Goal: Find specific page/section: Find specific page/section

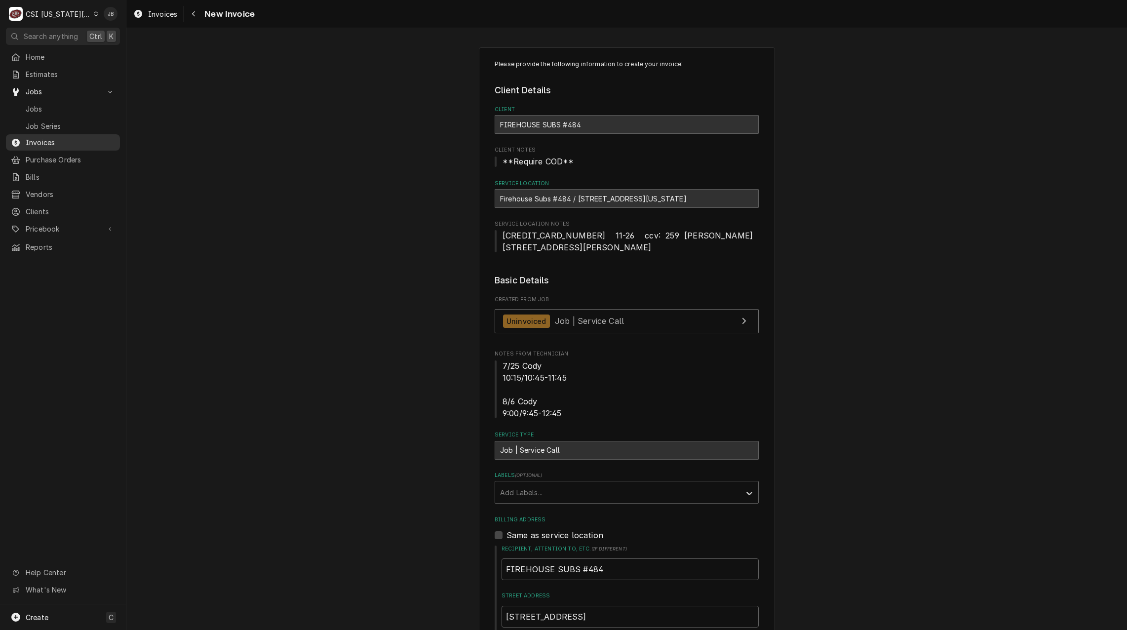
click at [47, 142] on span "Invoices" at bounding box center [70, 142] width 89 height 10
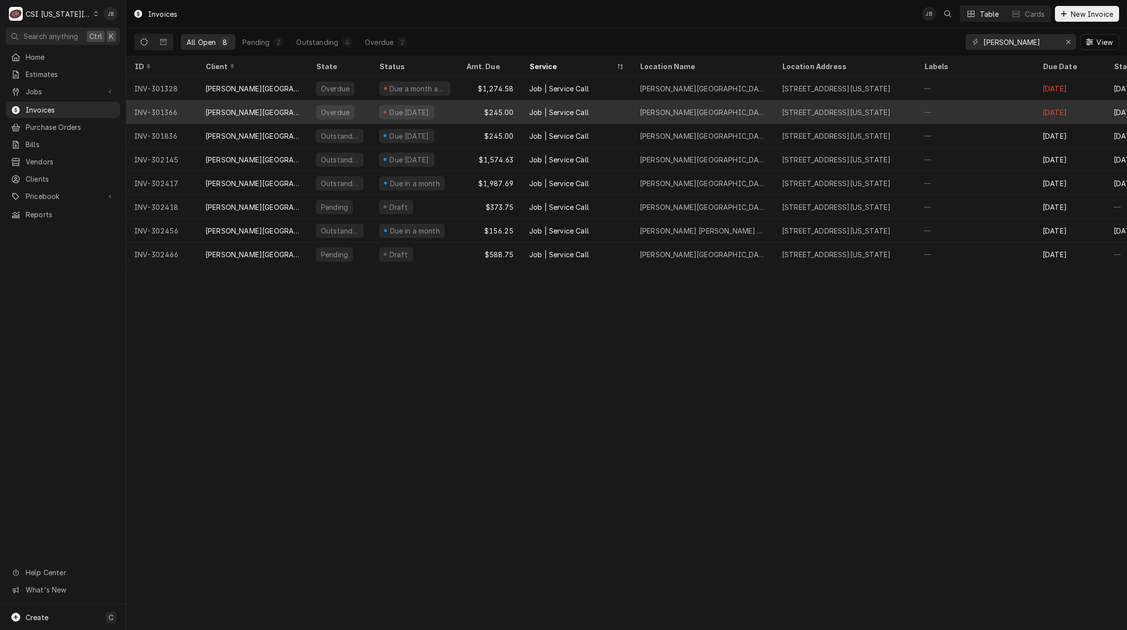
click at [323, 110] on div "Overdue" at bounding box center [335, 112] width 31 height 10
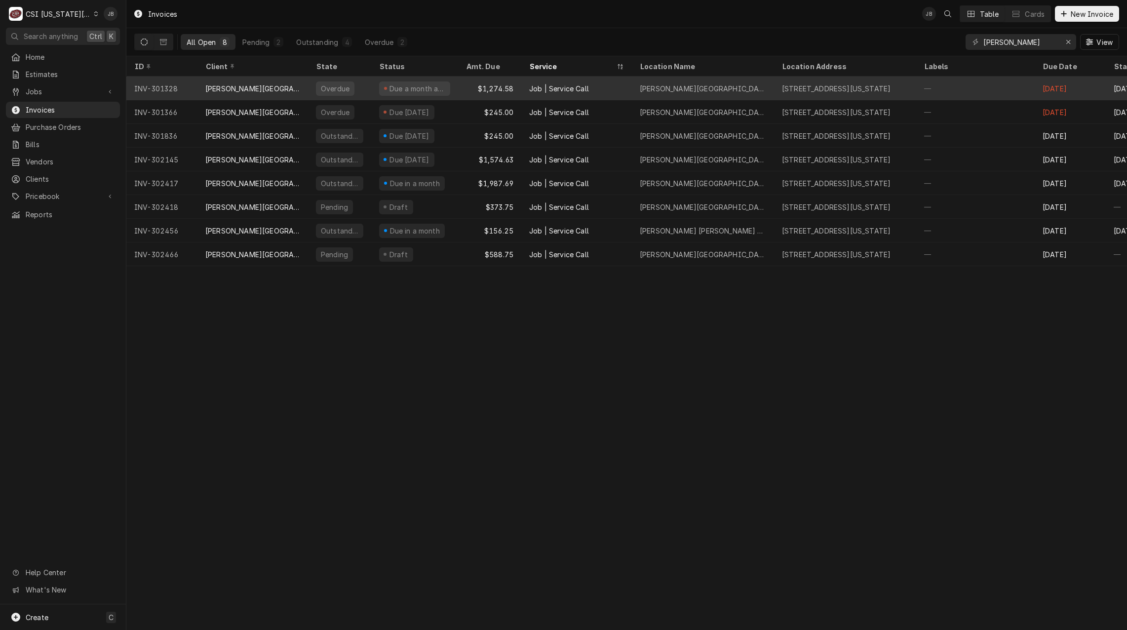
click at [440, 89] on div "Due a month ago" at bounding box center [414, 88] width 71 height 14
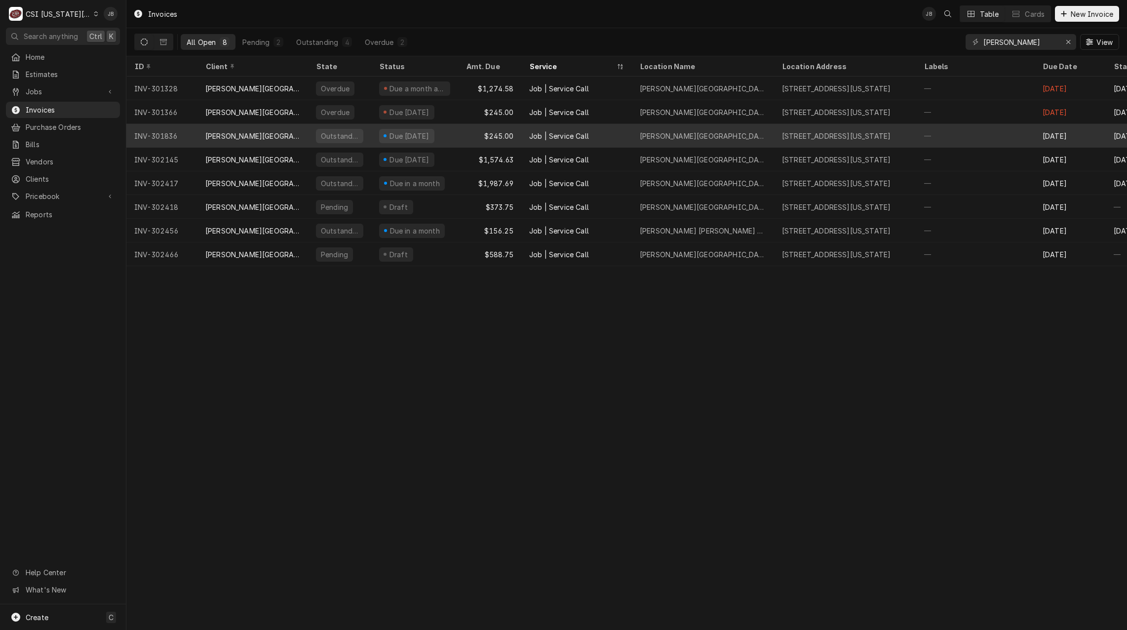
click at [401, 136] on div "Due in 12 days" at bounding box center [410, 136] width 42 height 10
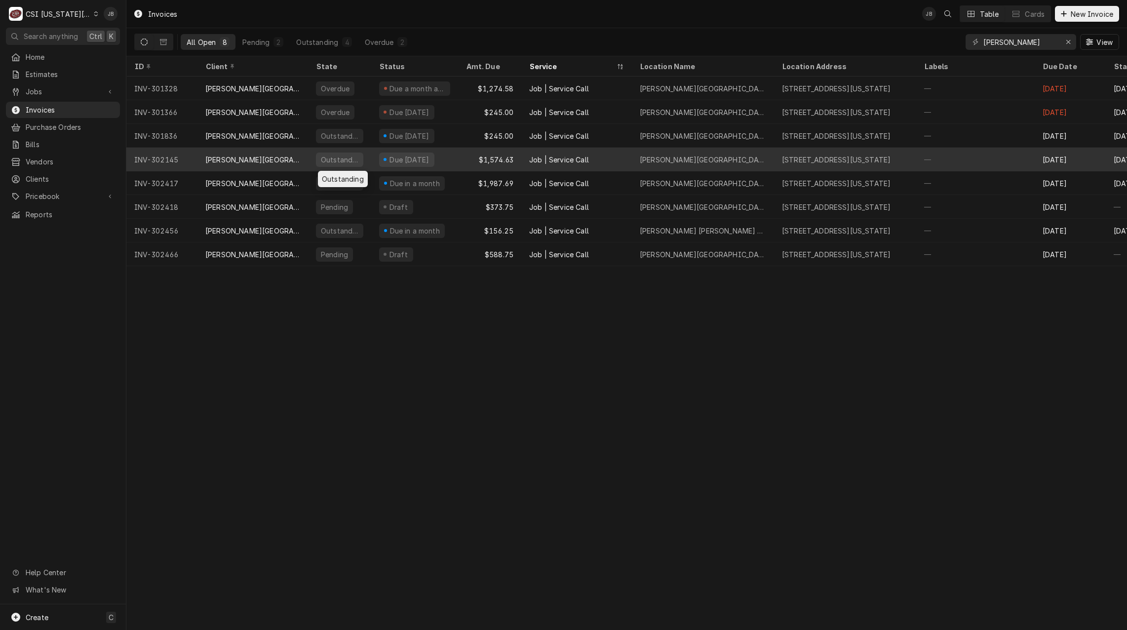
click at [336, 164] on div "Outstanding" at bounding box center [339, 160] width 63 height 24
click at [401, 162] on div "Due in 13 days" at bounding box center [406, 160] width 55 height 14
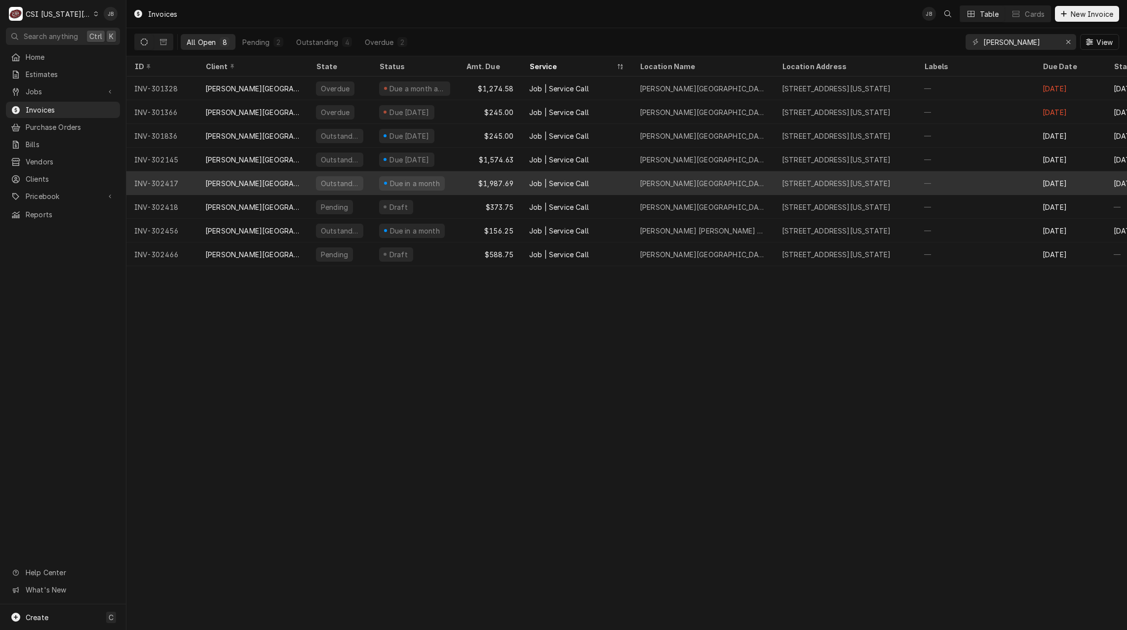
click at [334, 184] on div "Outstanding" at bounding box center [339, 183] width 39 height 10
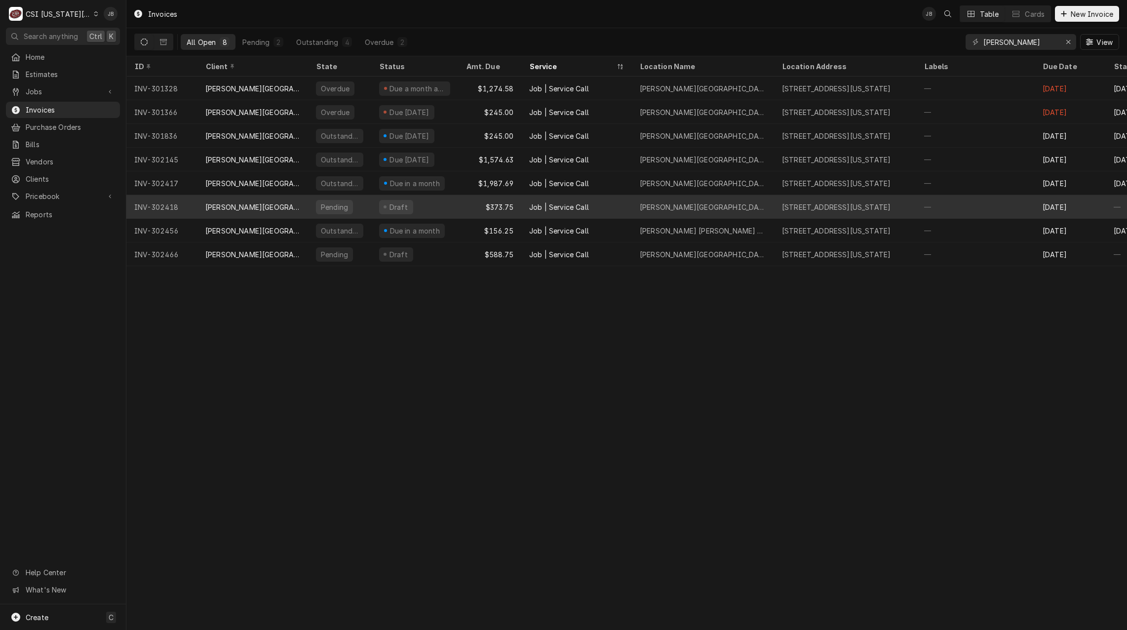
click at [579, 210] on div "Job | Service Call" at bounding box center [576, 207] width 111 height 24
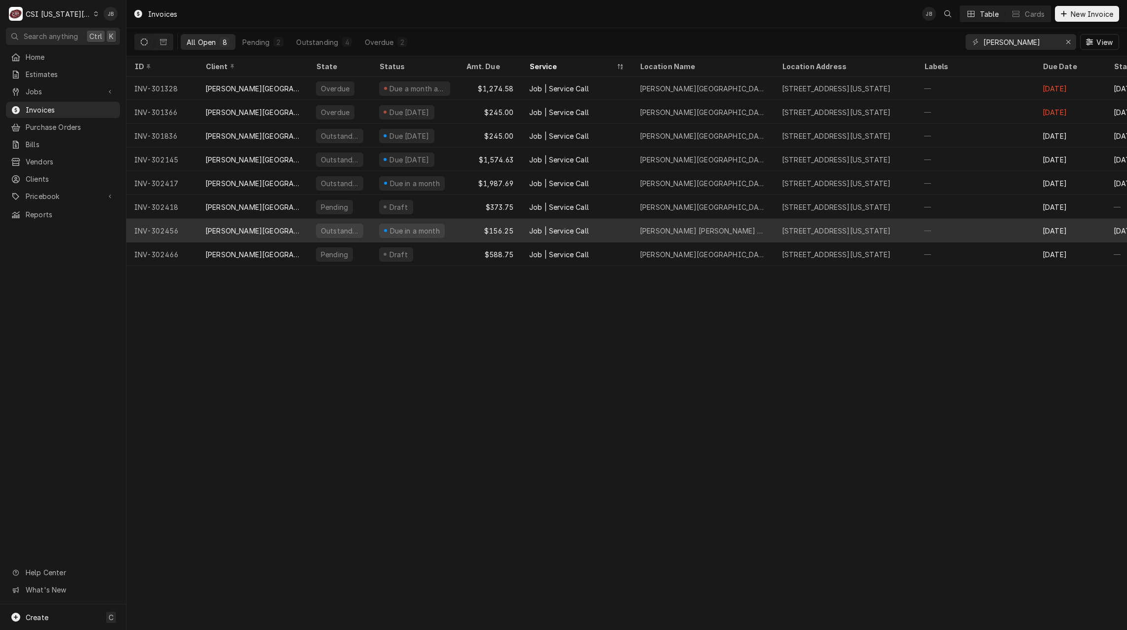
click at [572, 236] on div "Job | Service Call" at bounding box center [576, 231] width 111 height 24
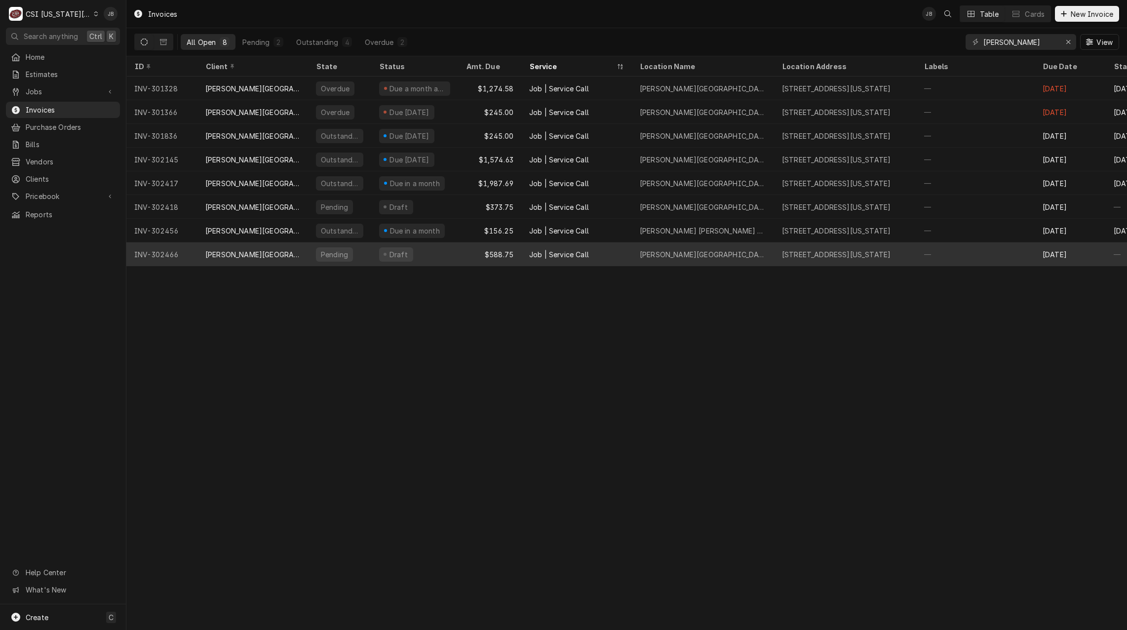
click at [562, 259] on div "Job | Service Call" at bounding box center [576, 254] width 111 height 24
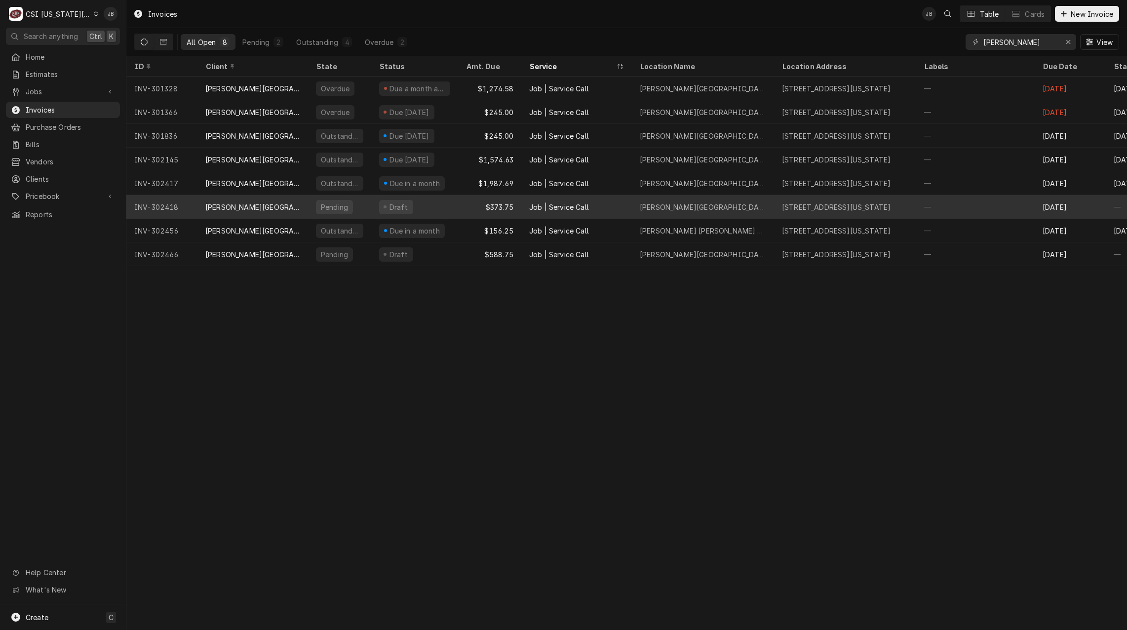
click at [536, 203] on div "Job | Service Call" at bounding box center [559, 207] width 60 height 10
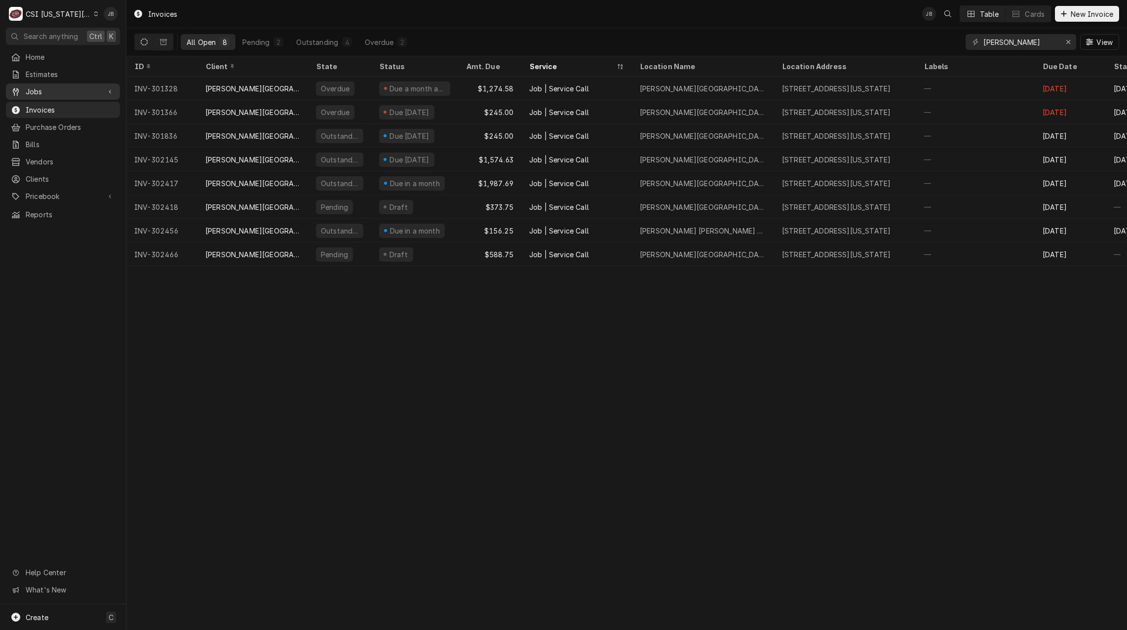
drag, startPoint x: 105, startPoint y: 81, endPoint x: 99, endPoint y: 83, distance: 6.0
click at [105, 83] on link "Jobs" at bounding box center [63, 91] width 114 height 16
click at [94, 109] on span "Jobs" at bounding box center [70, 109] width 89 height 10
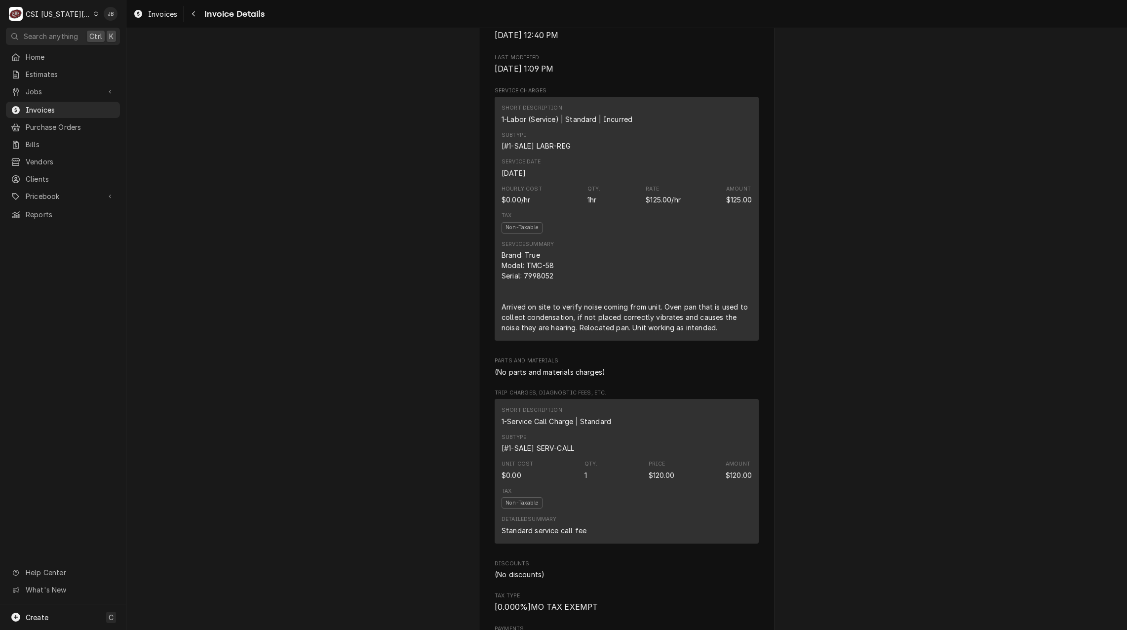
scroll to position [543, 0]
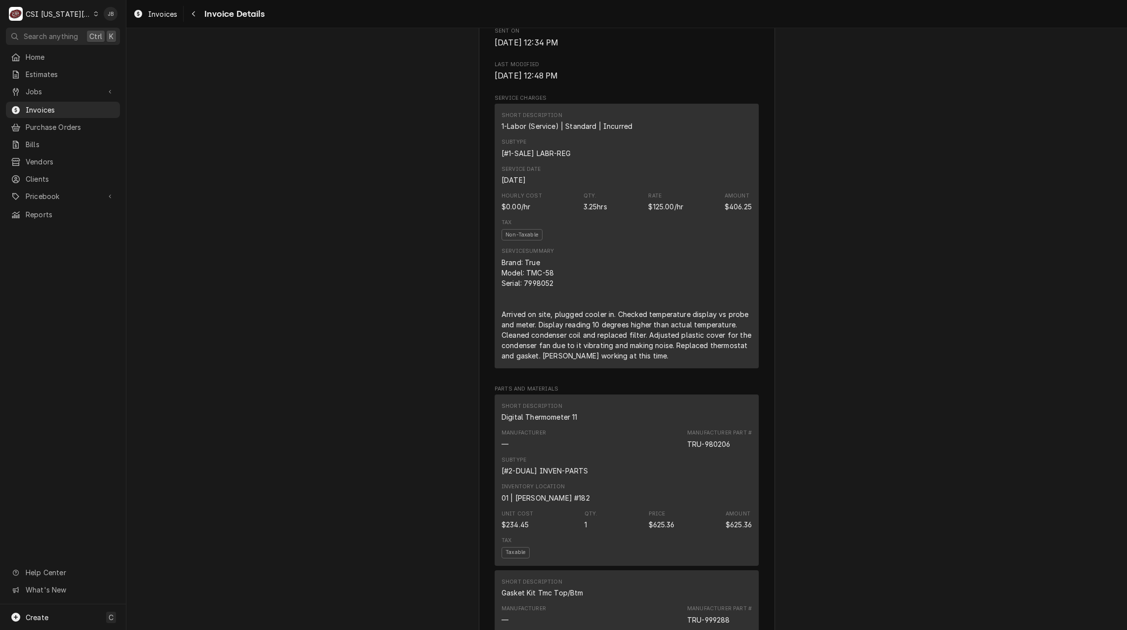
scroll to position [494, 0]
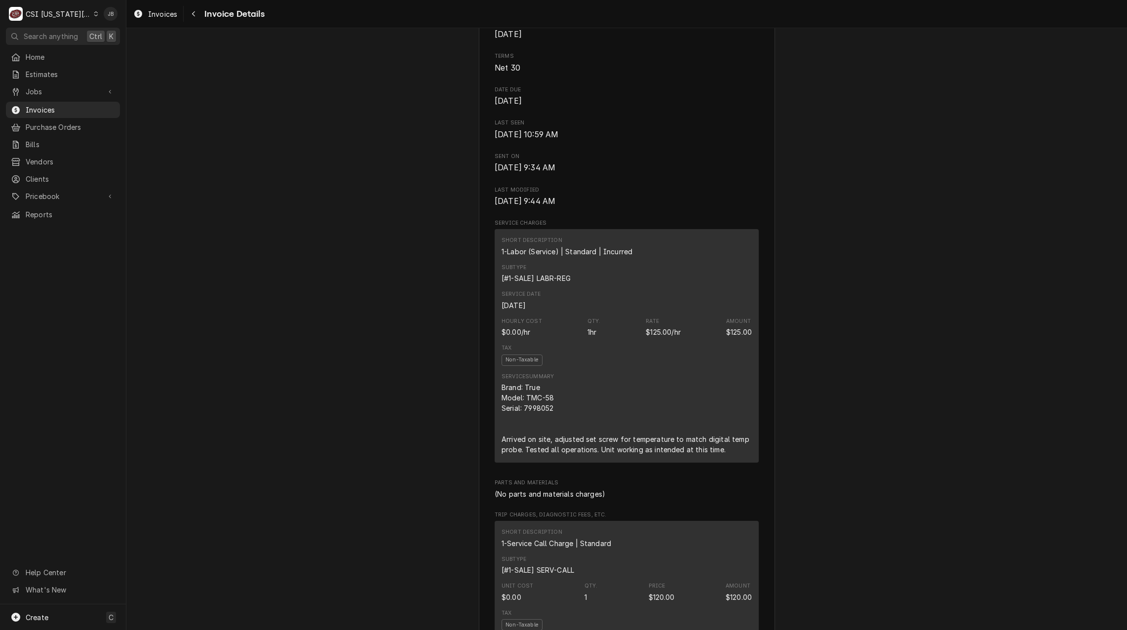
scroll to position [395, 0]
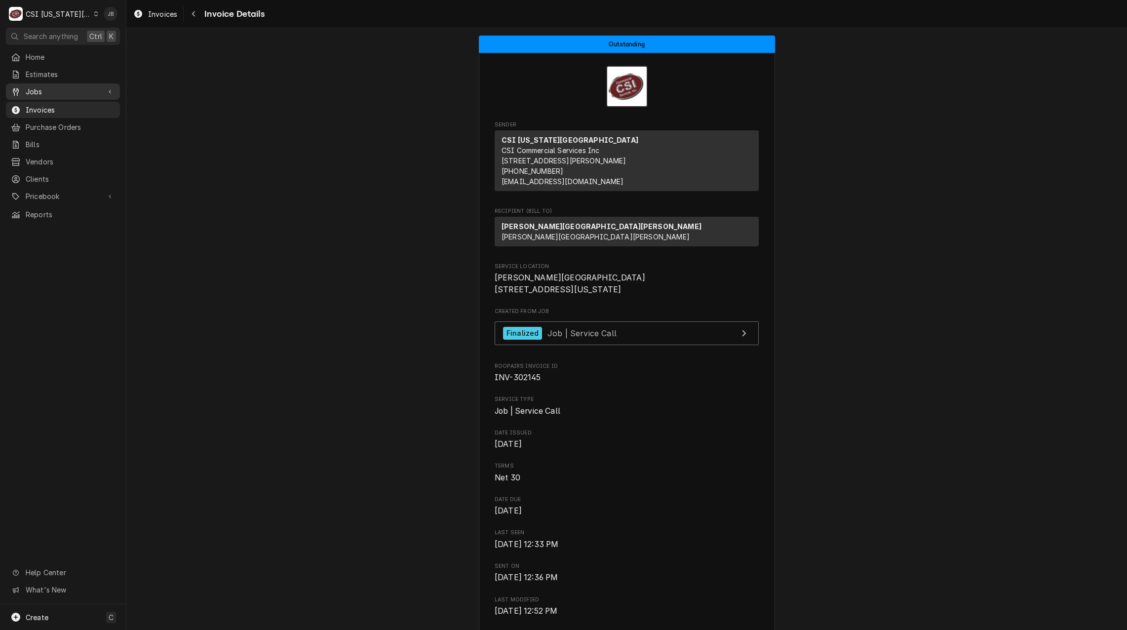
click at [90, 93] on span "Jobs" at bounding box center [63, 91] width 75 height 10
click at [86, 74] on span "Estimates" at bounding box center [70, 74] width 89 height 10
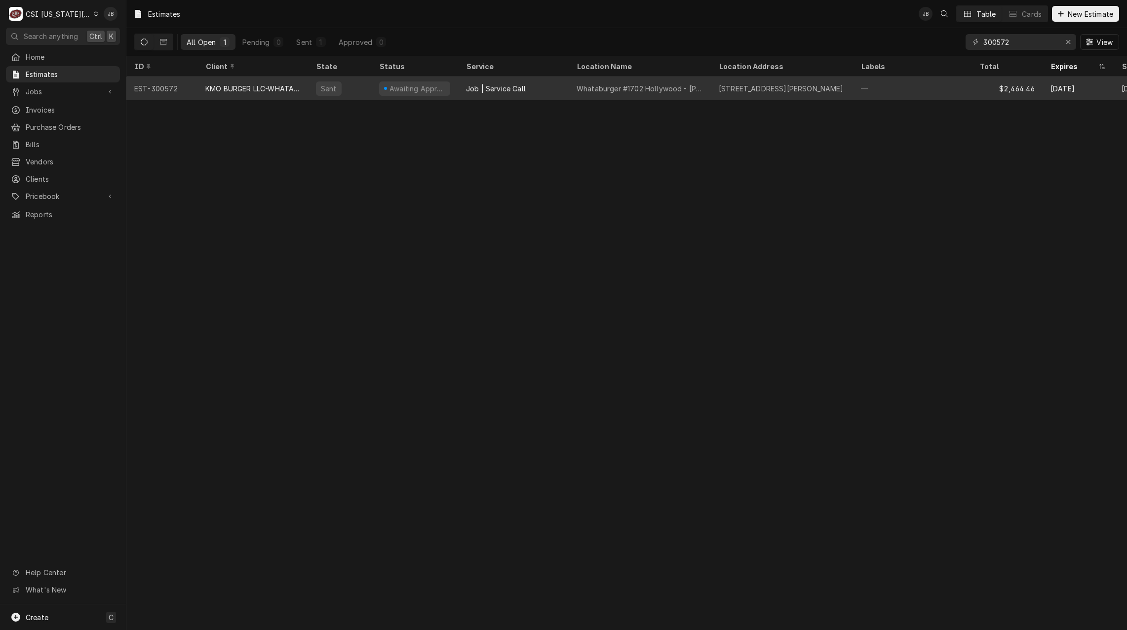
click at [246, 92] on div "KMO BURGER LLC-WHATABURGER" at bounding box center [252, 89] width 111 height 24
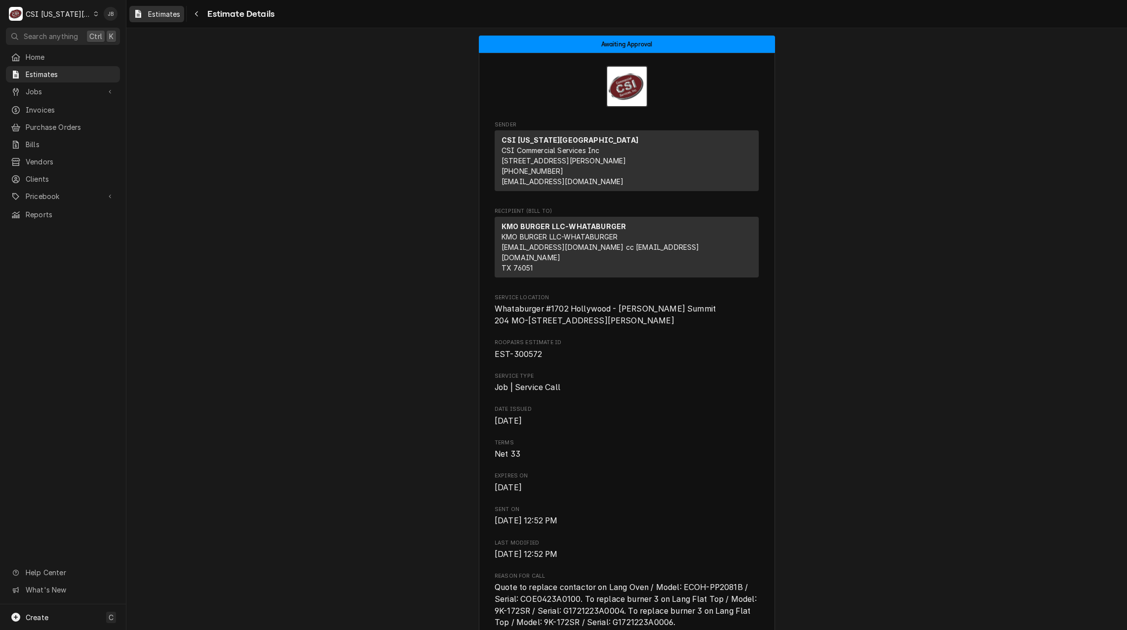
click at [161, 17] on span "Estimates" at bounding box center [164, 14] width 32 height 10
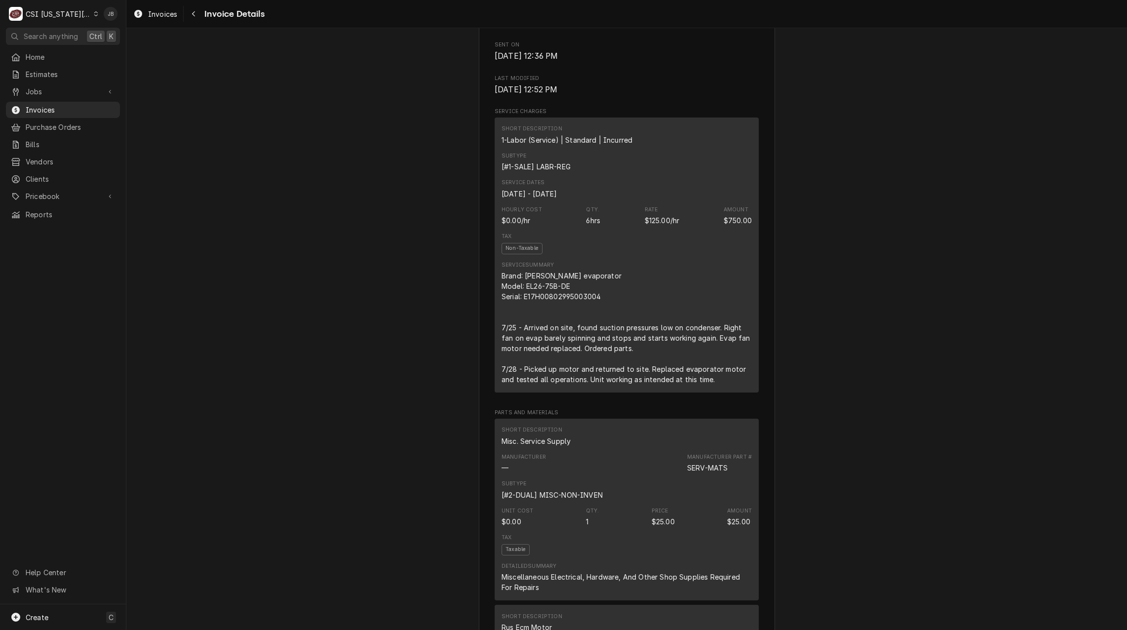
scroll to position [543, 0]
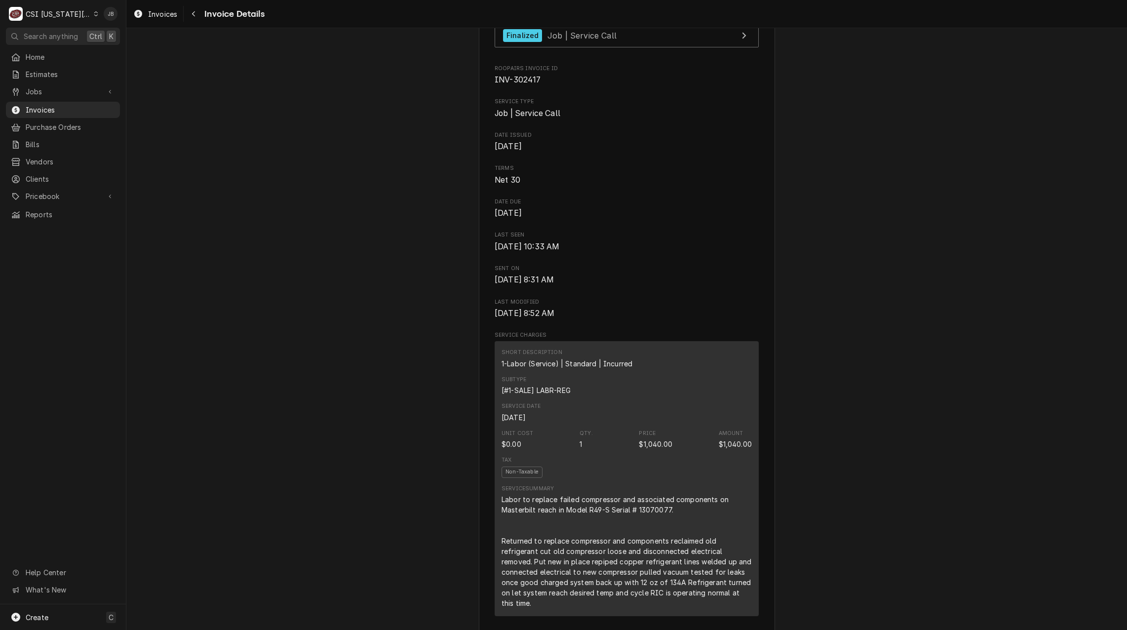
scroll to position [346, 0]
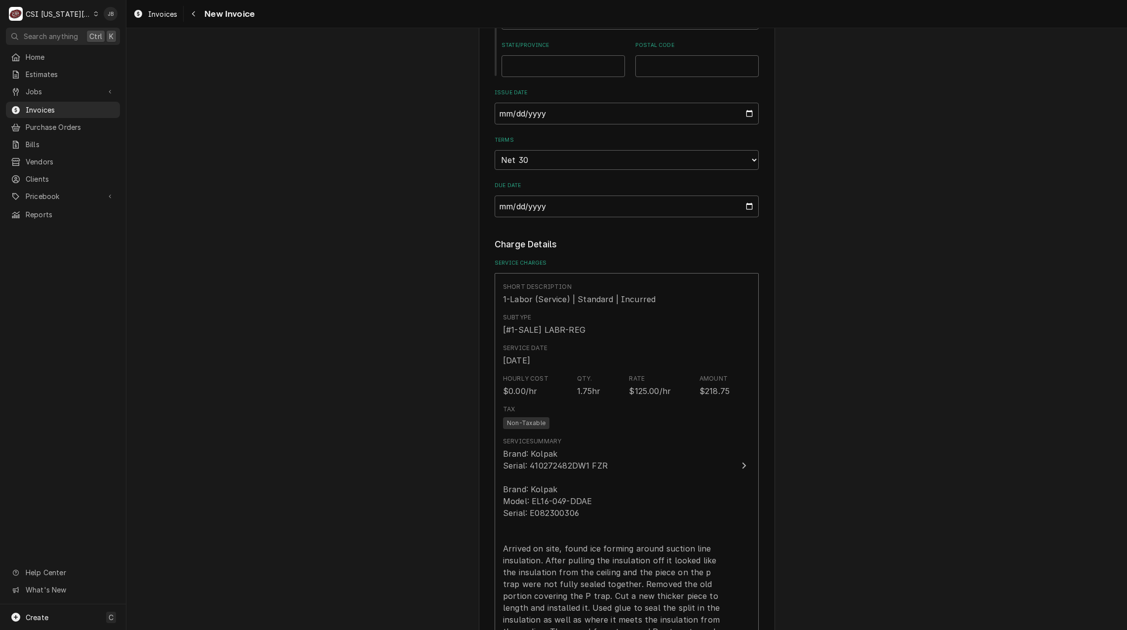
scroll to position [741, 0]
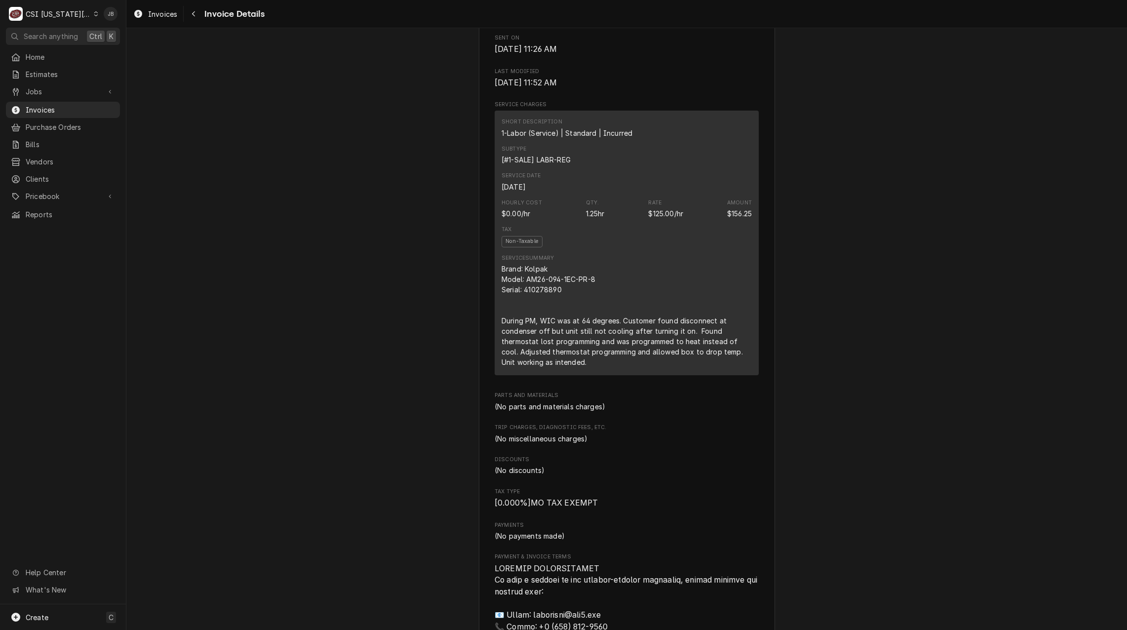
scroll to position [592, 0]
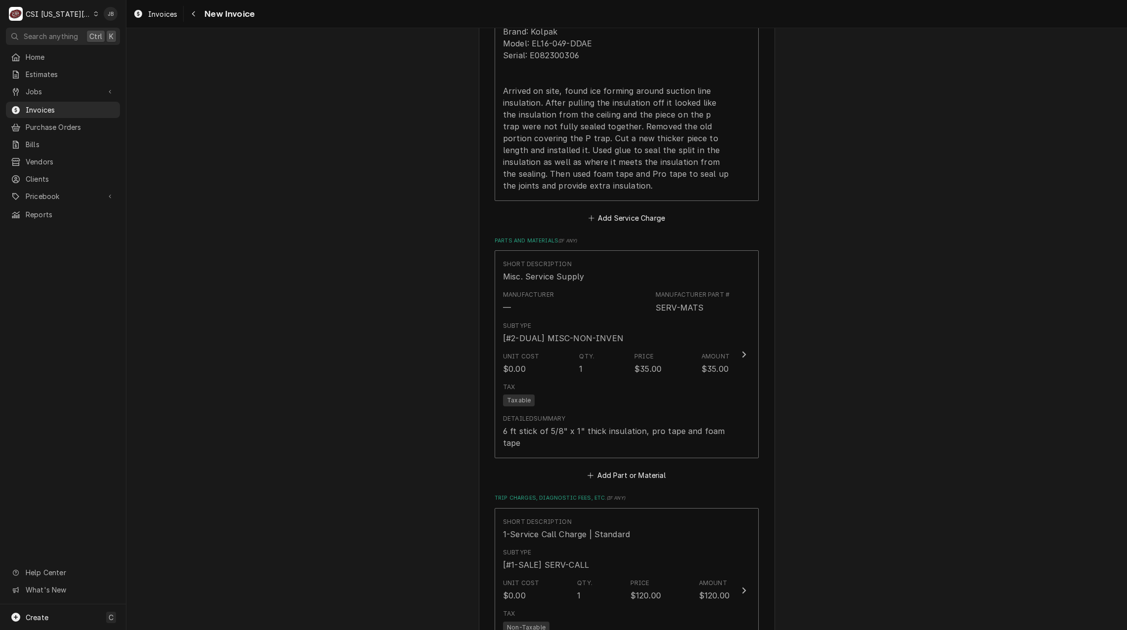
scroll to position [1234, 0]
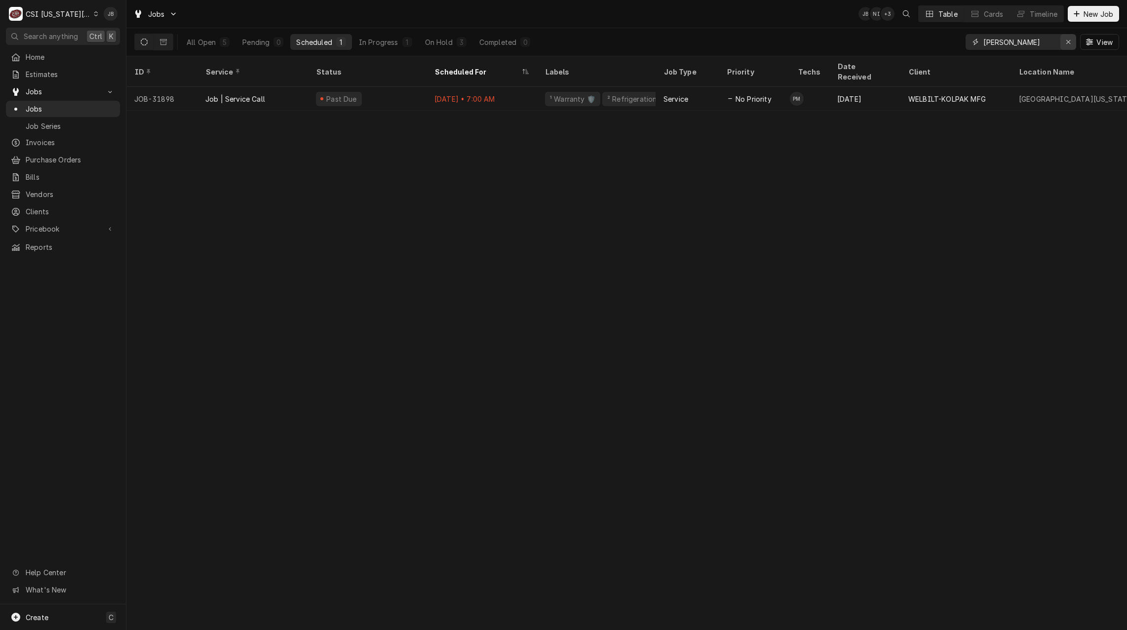
click at [1068, 41] on icon "Erase input" at bounding box center [1068, 42] width 5 height 7
click at [1096, 40] on span "View" at bounding box center [1105, 42] width 20 height 10
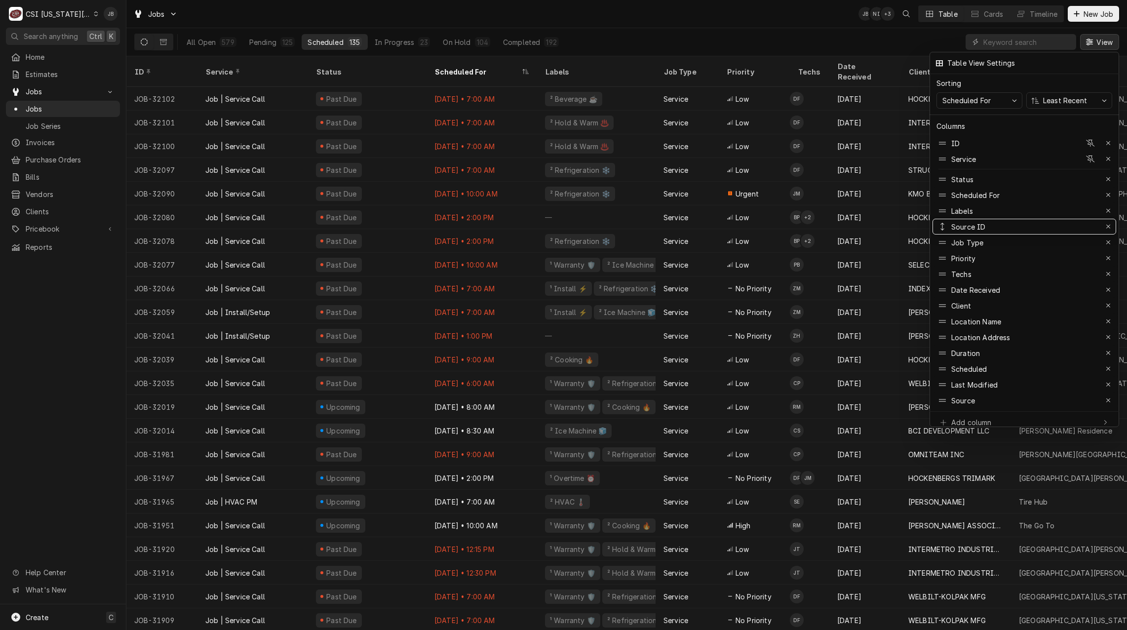
drag, startPoint x: 979, startPoint y: 394, endPoint x: 1022, endPoint y: 221, distance: 179.1
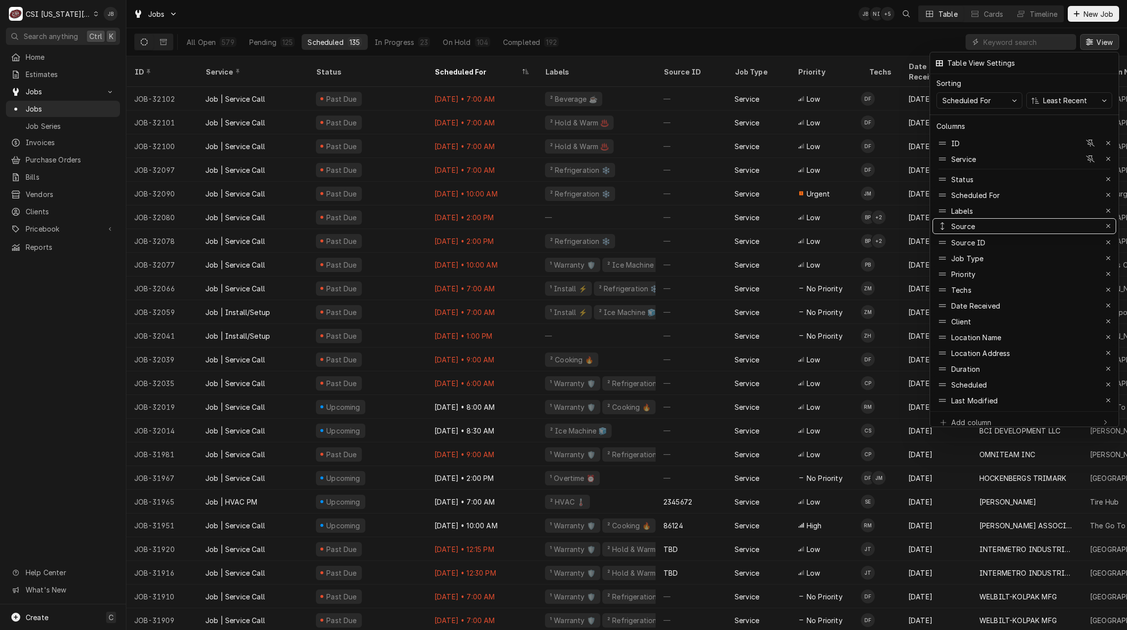
drag, startPoint x: 974, startPoint y: 392, endPoint x: 1004, endPoint y: 217, distance: 176.9
